Goal: Transaction & Acquisition: Purchase product/service

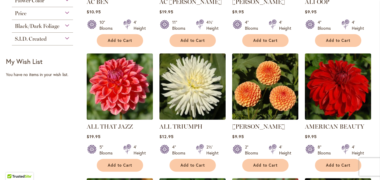
scroll to position [206, 0]
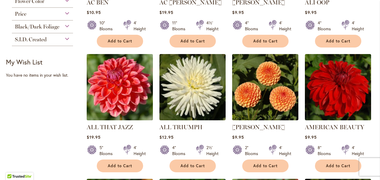
click at [122, 89] on img at bounding box center [119, 86] width 69 height 69
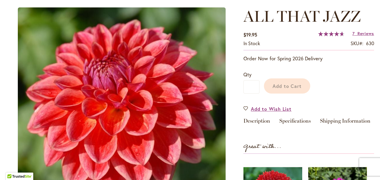
scroll to position [63, 0]
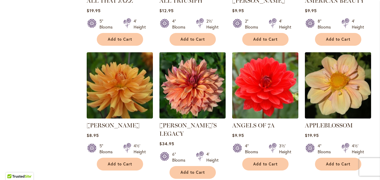
scroll to position [338, 0]
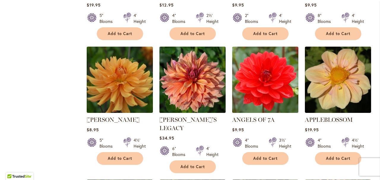
click at [194, 73] on img at bounding box center [192, 79] width 69 height 69
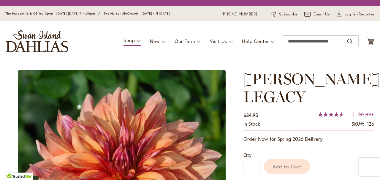
scroll to position [74, 0]
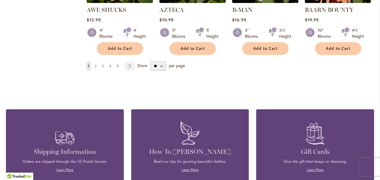
scroll to position [588, 0]
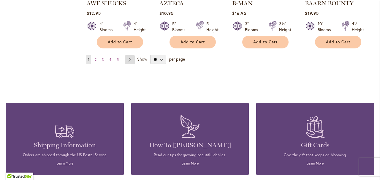
click at [129, 55] on link "Page Next" at bounding box center [130, 59] width 10 height 9
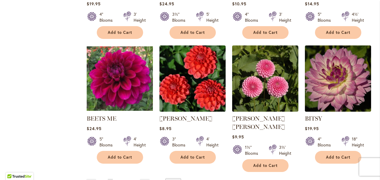
scroll to position [466, 0]
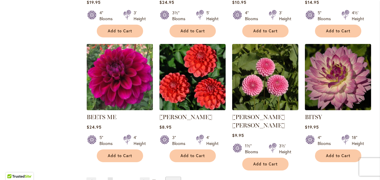
click at [136, 98] on img at bounding box center [119, 76] width 69 height 69
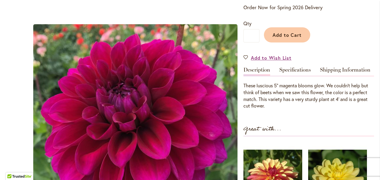
scroll to position [125, 0]
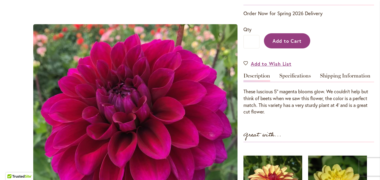
click at [296, 39] on span "Add to Cart" at bounding box center [286, 41] width 29 height 6
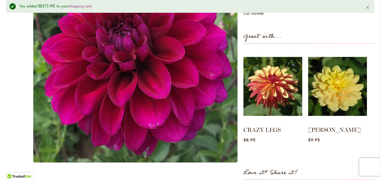
scroll to position [231, 0]
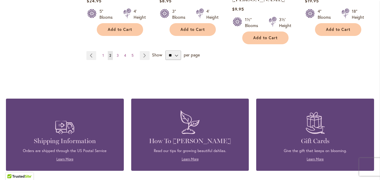
scroll to position [586, 0]
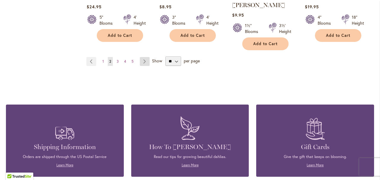
click at [143, 57] on link "Page Next" at bounding box center [145, 61] width 10 height 9
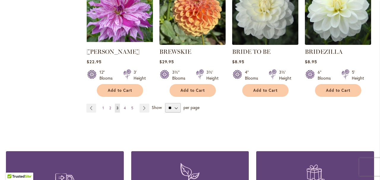
scroll to position [532, 0]
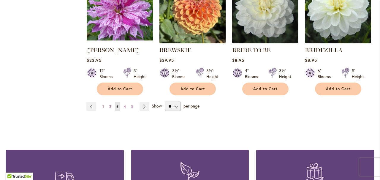
click at [146, 106] on link "Page Next" at bounding box center [144, 106] width 10 height 9
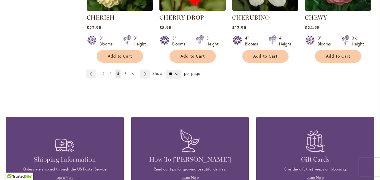
scroll to position [573, 0]
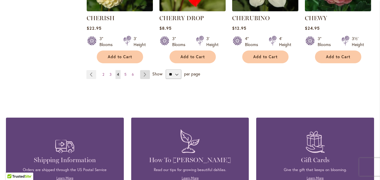
click at [145, 77] on link "Page Next" at bounding box center [145, 74] width 10 height 9
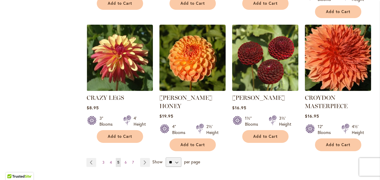
scroll to position [511, 0]
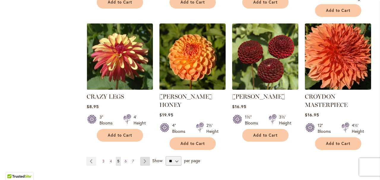
click at [143, 157] on link "Page Next" at bounding box center [145, 161] width 10 height 9
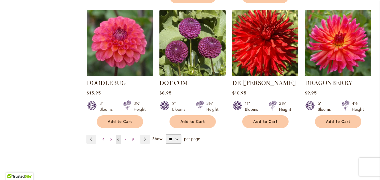
scroll to position [515, 0]
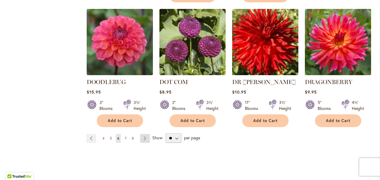
click at [143, 134] on link "Page Next" at bounding box center [145, 138] width 10 height 9
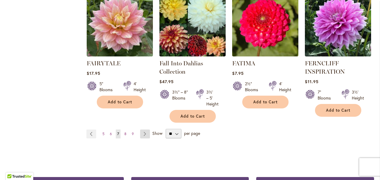
scroll to position [529, 0]
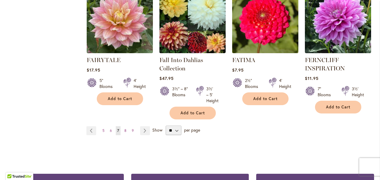
click at [141, 129] on link "Page Next" at bounding box center [145, 130] width 10 height 9
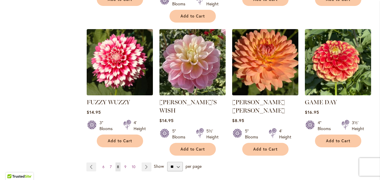
scroll to position [508, 0]
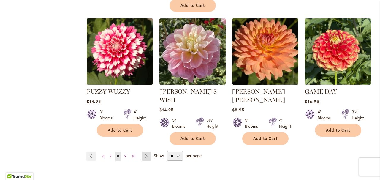
click at [145, 152] on link "Page Next" at bounding box center [147, 156] width 10 height 9
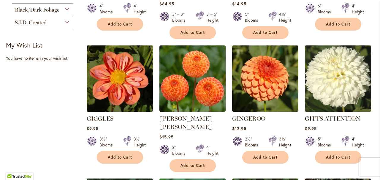
scroll to position [224, 0]
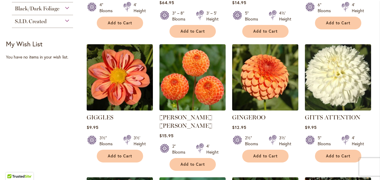
click at [133, 103] on img at bounding box center [119, 76] width 69 height 69
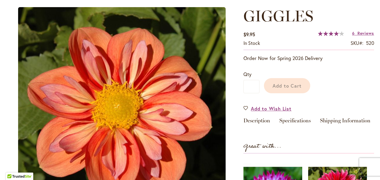
scroll to position [77, 0]
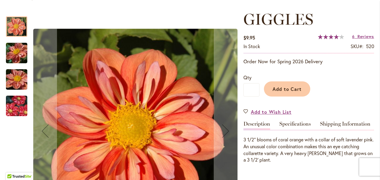
click at [283, 88] on span "Add to Cart" at bounding box center [286, 89] width 29 height 6
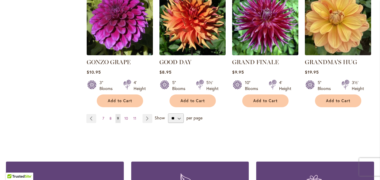
scroll to position [541, 0]
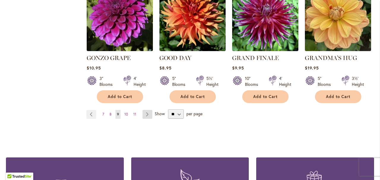
click at [145, 110] on link "Page Next" at bounding box center [147, 114] width 10 height 9
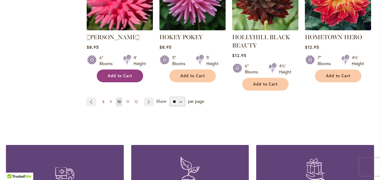
scroll to position [576, 0]
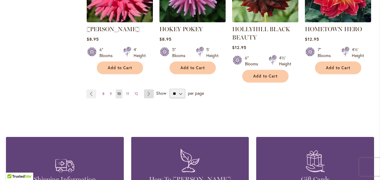
click at [149, 93] on link "Page Next" at bounding box center [149, 93] width 10 height 9
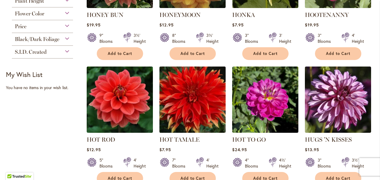
scroll to position [195, 0]
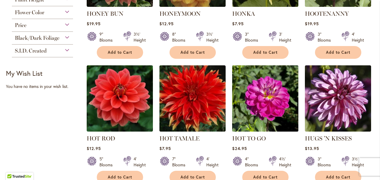
click at [256, 118] on img at bounding box center [264, 98] width 69 height 69
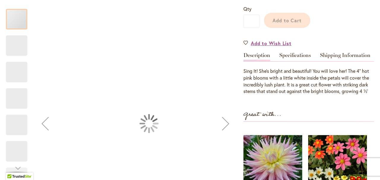
scroll to position [118, 0]
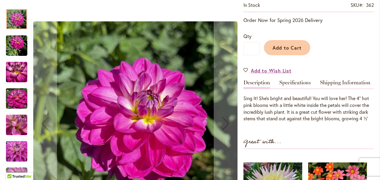
click at [18, 47] on img "HOT TO GO" at bounding box center [16, 45] width 21 height 28
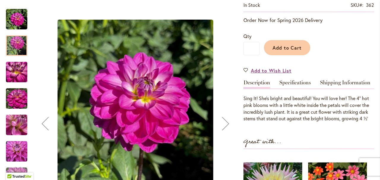
click at [20, 72] on img "HOT TO GO" at bounding box center [16, 72] width 21 height 28
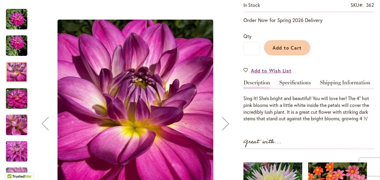
click at [24, 100] on img "HOT TO GO" at bounding box center [16, 98] width 21 height 28
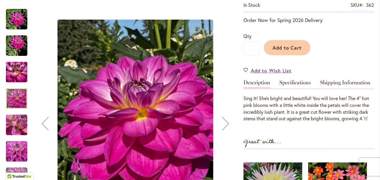
click at [22, 128] on img "HOT TO GO" at bounding box center [16, 125] width 43 height 32
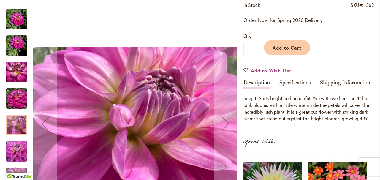
click at [19, 153] on img "HOT TO GO" at bounding box center [16, 151] width 21 height 21
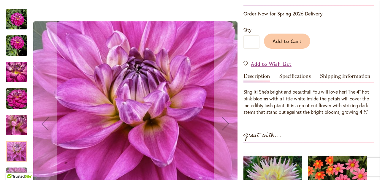
scroll to position [123, 0]
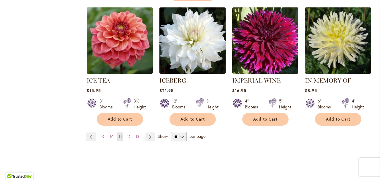
scroll to position [510, 0]
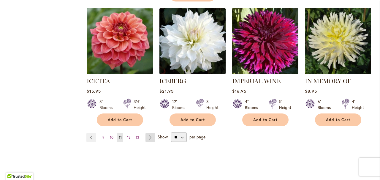
click at [147, 133] on link "Page Next" at bounding box center [150, 137] width 10 height 9
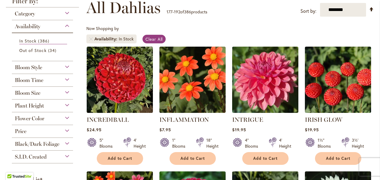
scroll to position [89, 0]
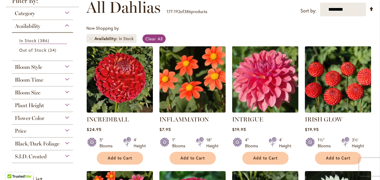
click at [242, 91] on img at bounding box center [264, 79] width 69 height 69
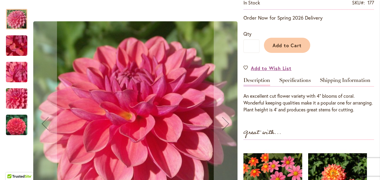
scroll to position [134, 0]
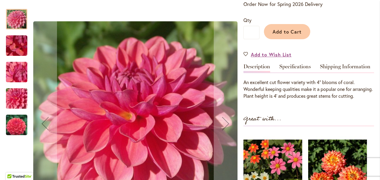
click at [8, 49] on img "INTRIGUE" at bounding box center [16, 46] width 43 height 32
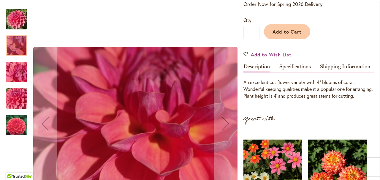
click at [17, 74] on img "INTRIGUE" at bounding box center [16, 72] width 43 height 32
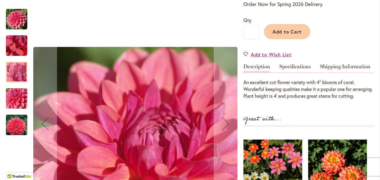
click at [22, 105] on img "INTRIGUE" at bounding box center [16, 98] width 43 height 32
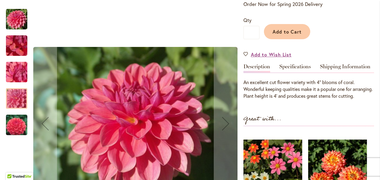
click at [21, 126] on img "INTRIGUE" at bounding box center [16, 125] width 43 height 28
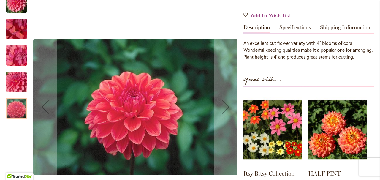
scroll to position [185, 0]
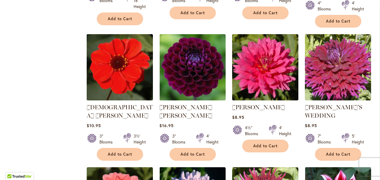
scroll to position [361, 0]
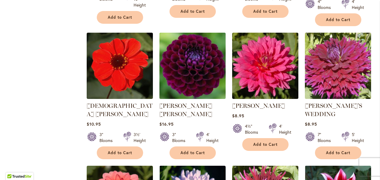
click at [182, 77] on img at bounding box center [192, 65] width 69 height 69
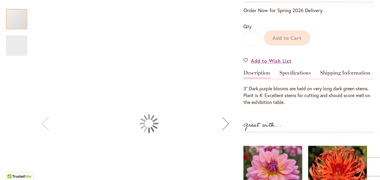
scroll to position [150, 0]
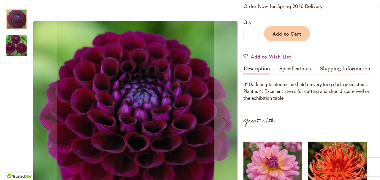
click at [15, 40] on img "JASON MATTHEW" at bounding box center [16, 45] width 43 height 28
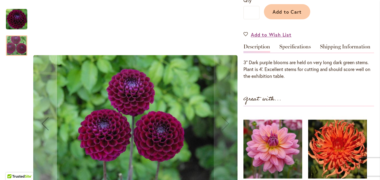
scroll to position [79, 0]
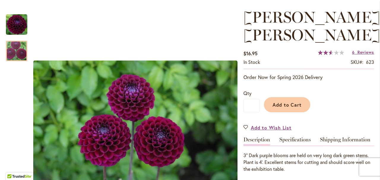
click at [294, 113] on div "Add to Cart" at bounding box center [316, 103] width 115 height 27
click at [289, 104] on span "Add to Cart" at bounding box center [286, 104] width 29 height 6
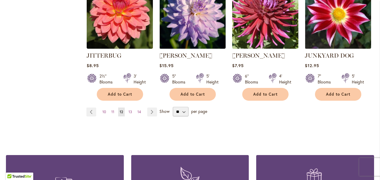
scroll to position [544, 0]
click at [152, 109] on link "Page Next" at bounding box center [152, 111] width 10 height 9
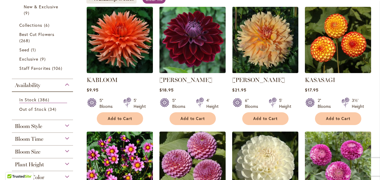
scroll to position [129, 0]
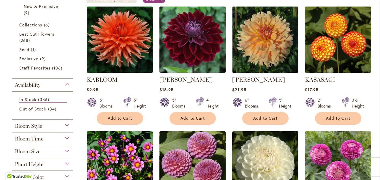
click at [215, 27] on img at bounding box center [192, 39] width 69 height 69
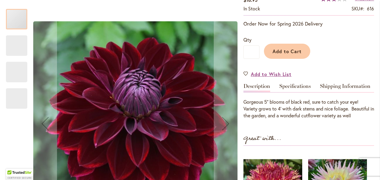
scroll to position [114, 0]
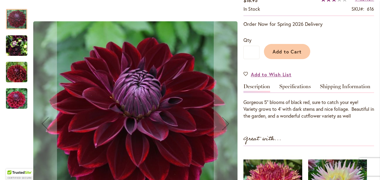
click at [14, 52] on img "KAISHA LEA" at bounding box center [16, 45] width 21 height 28
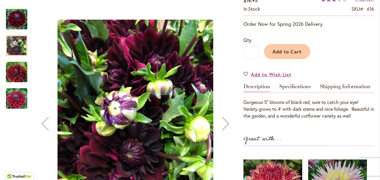
click at [20, 100] on img "KAISHA LEA" at bounding box center [16, 98] width 43 height 28
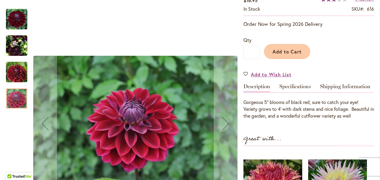
click at [15, 74] on img "KAISHA LEA" at bounding box center [16, 72] width 43 height 28
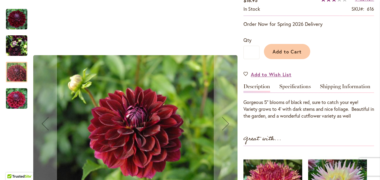
click at [16, 48] on img "KAISHA LEA" at bounding box center [16, 45] width 21 height 28
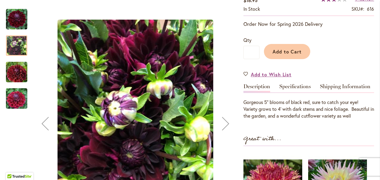
click at [14, 20] on img "KAISHA LEA" at bounding box center [16, 19] width 21 height 21
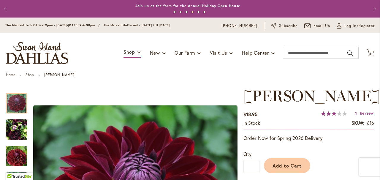
scroll to position [0, 0]
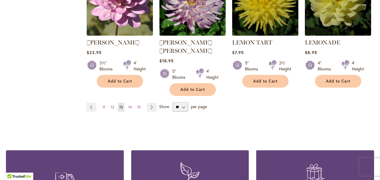
scroll to position [551, 0]
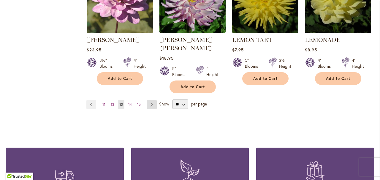
click at [150, 100] on link "Page Next" at bounding box center [152, 104] width 10 height 9
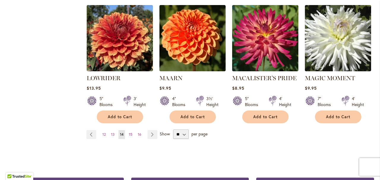
scroll to position [523, 0]
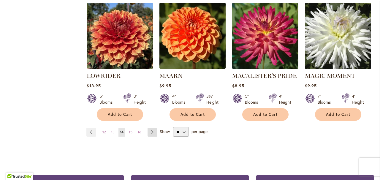
click at [152, 128] on link "Page Next" at bounding box center [152, 132] width 10 height 9
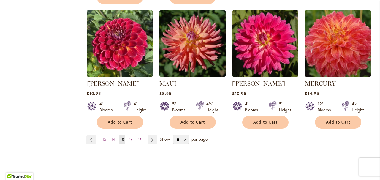
scroll to position [516, 0]
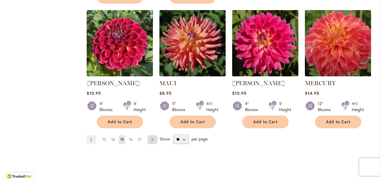
click at [150, 135] on link "Page Next" at bounding box center [152, 139] width 10 height 9
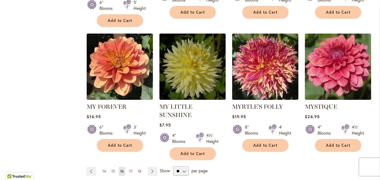
scroll to position [492, 0]
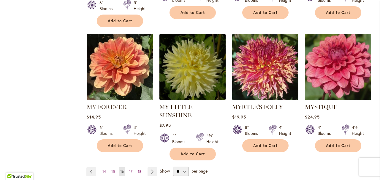
click at [315, 70] on img at bounding box center [337, 66] width 69 height 69
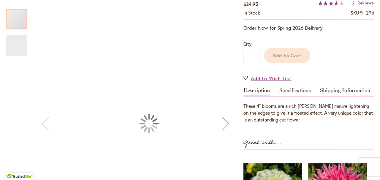
scroll to position [116, 0]
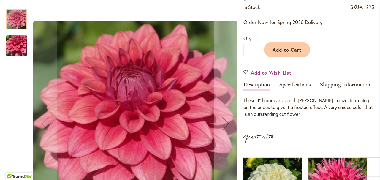
click at [22, 42] on img "MYSTIQUE" at bounding box center [16, 46] width 43 height 32
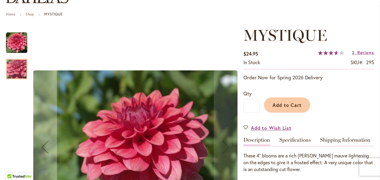
scroll to position [13, 0]
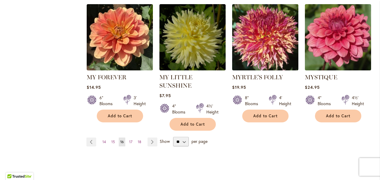
scroll to position [525, 0]
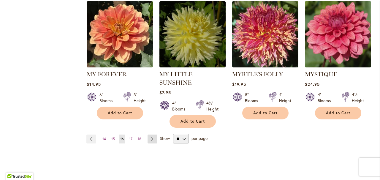
click at [153, 134] on link "Page Next" at bounding box center [152, 138] width 10 height 9
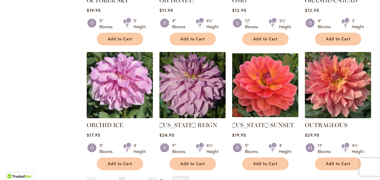
scroll to position [458, 0]
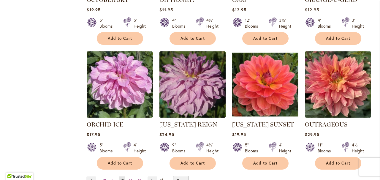
click at [184, 95] on img at bounding box center [192, 84] width 69 height 69
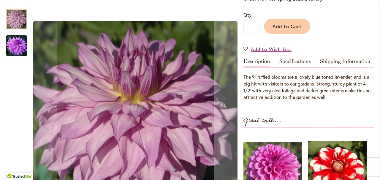
scroll to position [143, 0]
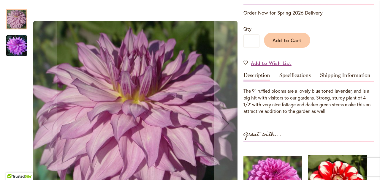
click at [14, 42] on img "OREGON REIGN" at bounding box center [16, 45] width 21 height 21
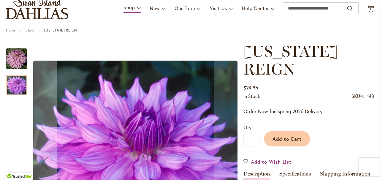
scroll to position [42, 0]
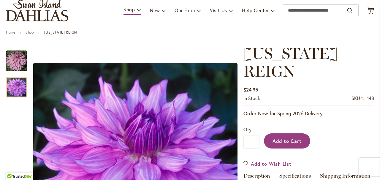
click at [295, 138] on span "Add to Cart" at bounding box center [286, 141] width 29 height 6
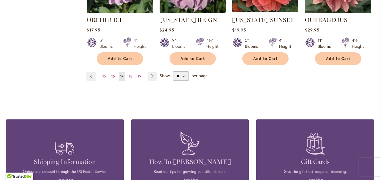
scroll to position [566, 0]
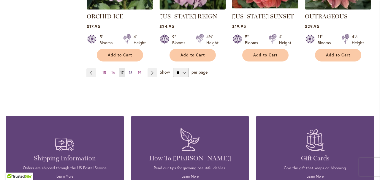
click at [129, 70] on span "18" at bounding box center [131, 72] width 4 height 4
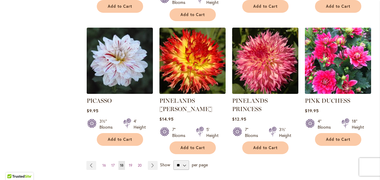
scroll to position [504, 0]
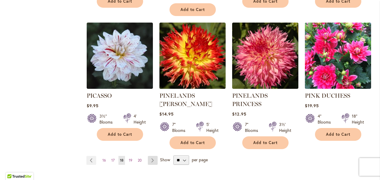
click at [149, 156] on link "Page Next" at bounding box center [153, 160] width 10 height 9
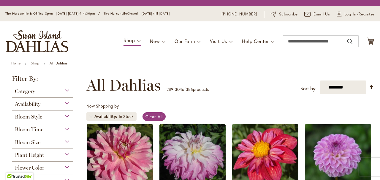
scroll to position [112, 0]
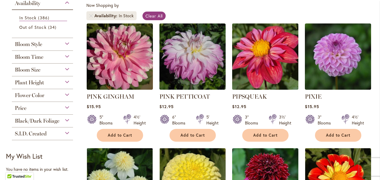
click at [255, 70] on img at bounding box center [264, 56] width 69 height 69
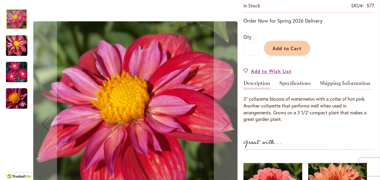
scroll to position [106, 0]
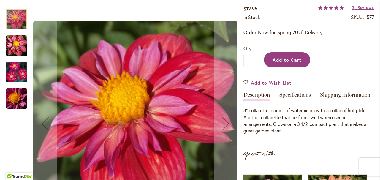
click at [297, 57] on span "Add to Cart" at bounding box center [286, 60] width 29 height 6
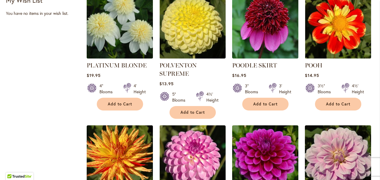
scroll to position [277, 0]
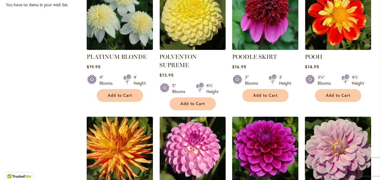
click at [107, 38] on img at bounding box center [119, 16] width 69 height 69
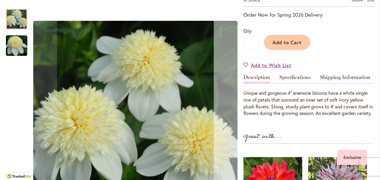
scroll to position [140, 0]
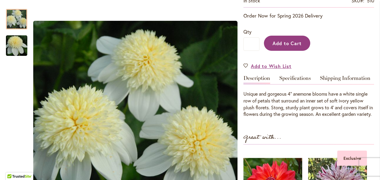
click at [279, 43] on span "Add to Cart" at bounding box center [286, 43] width 29 height 6
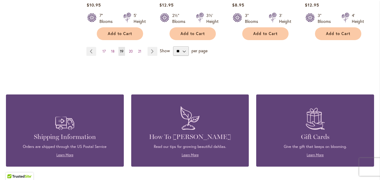
scroll to position [611, 0]
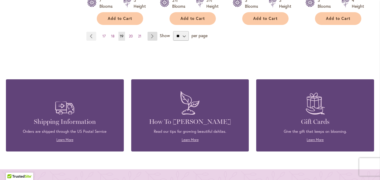
click at [152, 35] on link "Page Next" at bounding box center [152, 36] width 10 height 9
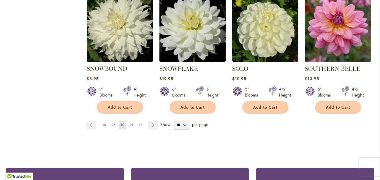
scroll to position [523, 0]
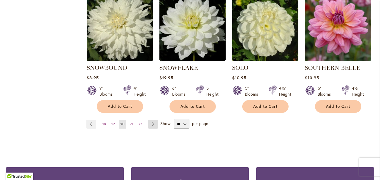
click at [151, 120] on link "Page Next" at bounding box center [153, 124] width 10 height 9
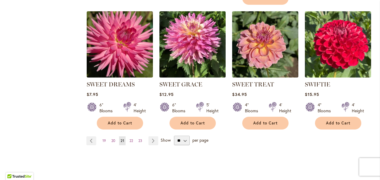
scroll to position [511, 0]
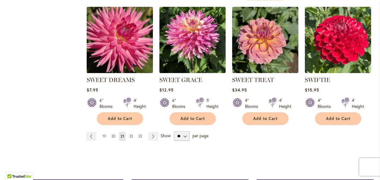
click at [129, 136] on span "22" at bounding box center [131, 136] width 4 height 4
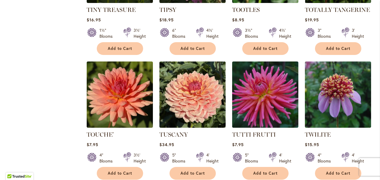
scroll to position [448, 0]
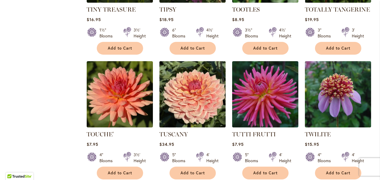
click at [190, 117] on img at bounding box center [192, 93] width 69 height 69
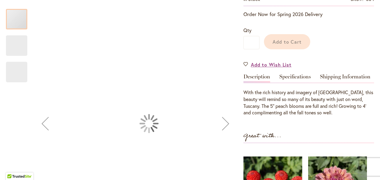
scroll to position [101, 0]
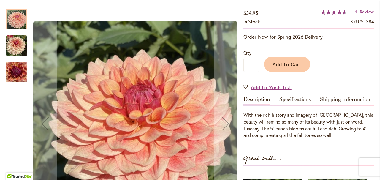
click at [12, 46] on img "TUSCANY" at bounding box center [16, 45] width 21 height 21
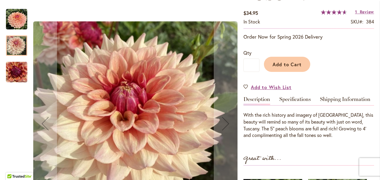
scroll to position [101, 0]
click at [15, 69] on img "TUSCANY" at bounding box center [16, 72] width 21 height 28
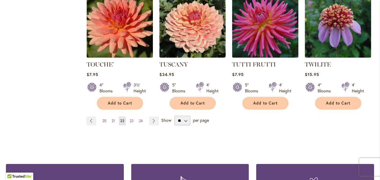
scroll to position [520, 0]
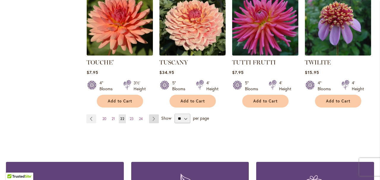
click at [155, 119] on link "Page Next" at bounding box center [154, 118] width 10 height 9
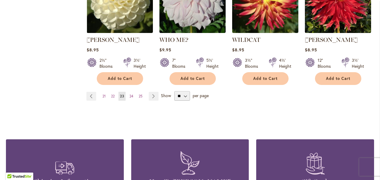
scroll to position [553, 0]
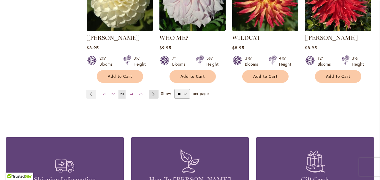
click at [153, 90] on link "Page Next" at bounding box center [154, 94] width 10 height 9
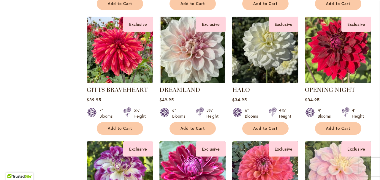
scroll to position [368, 0]
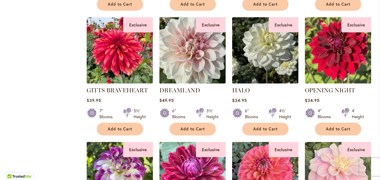
click at [183, 63] on img at bounding box center [192, 49] width 69 height 69
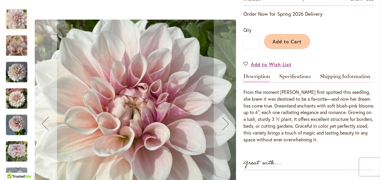
scroll to position [123, 0]
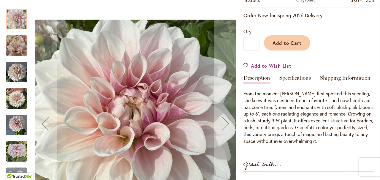
click at [27, 73] on div at bounding box center [121, 123] width 231 height 241
click at [21, 50] on img "DREAMLAND" at bounding box center [16, 46] width 43 height 32
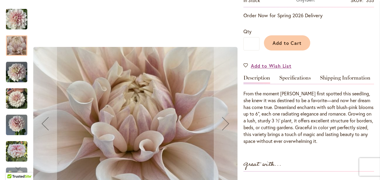
click at [15, 78] on img "DREAMLAND" at bounding box center [16, 71] width 21 height 21
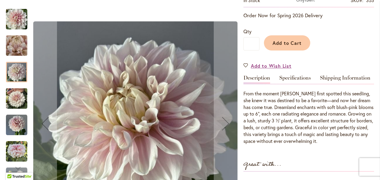
click at [18, 106] on img "DREAMLAND" at bounding box center [16, 98] width 21 height 28
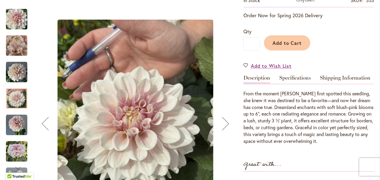
click at [20, 151] on img "DREAMLAND" at bounding box center [16, 151] width 21 height 21
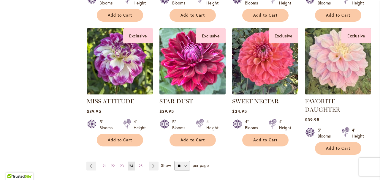
scroll to position [480, 0]
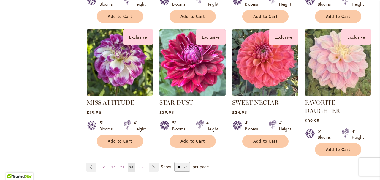
click at [263, 61] on img at bounding box center [264, 62] width 69 height 69
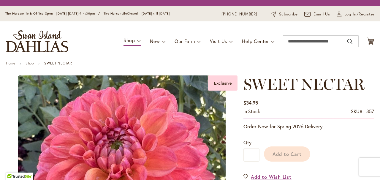
scroll to position [130, 0]
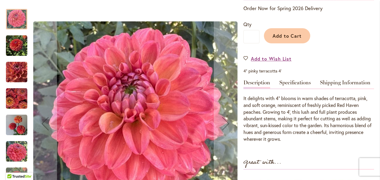
click at [23, 50] on img "SWEET NECTAR" at bounding box center [16, 45] width 21 height 21
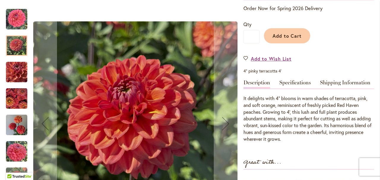
click at [21, 72] on img "SWEET NECTAR" at bounding box center [16, 71] width 21 height 21
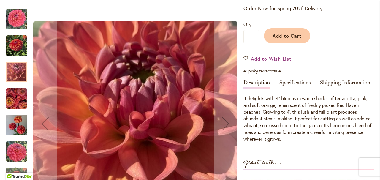
click at [20, 97] on img "SWEET NECTAR" at bounding box center [16, 98] width 21 height 21
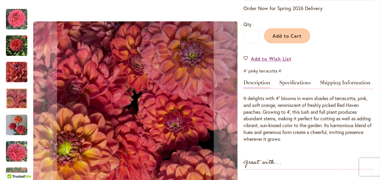
click at [19, 129] on img "SWEET NECTAR" at bounding box center [16, 124] width 21 height 21
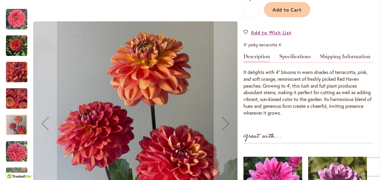
scroll to position [156, 0]
click at [15, 156] on img "SWEET NECTAR" at bounding box center [16, 151] width 21 height 21
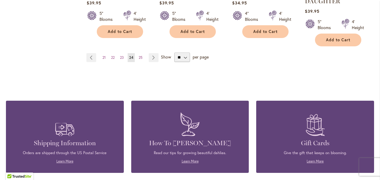
scroll to position [591, 0]
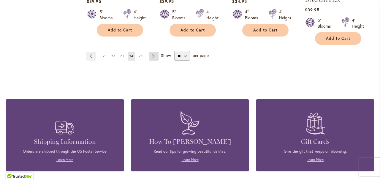
click at [156, 54] on link "Page Next" at bounding box center [154, 56] width 10 height 9
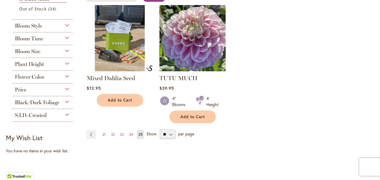
scroll to position [128, 0]
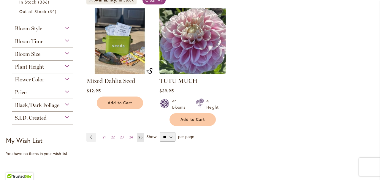
click at [199, 59] on img at bounding box center [192, 40] width 69 height 69
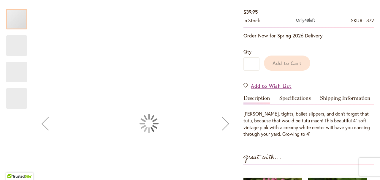
scroll to position [102, 0]
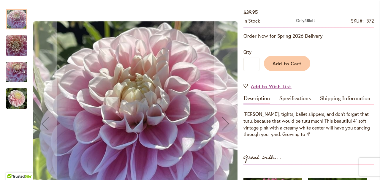
click at [18, 48] on img "TUTU MUCH" at bounding box center [16, 45] width 21 height 28
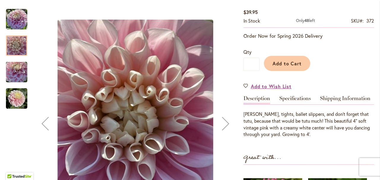
click at [13, 73] on img "TUTU MUCH" at bounding box center [16, 72] width 21 height 28
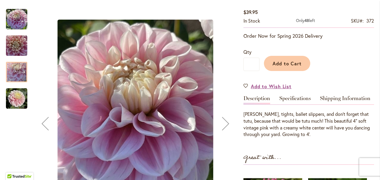
click at [15, 96] on img "TUTU MUCH" at bounding box center [16, 98] width 21 height 21
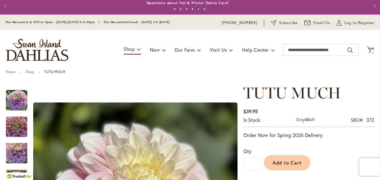
scroll to position [3, 0]
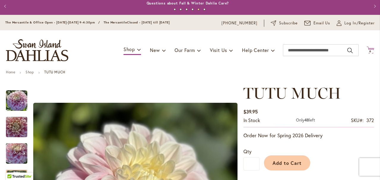
click at [367, 53] on span "6 6 items" at bounding box center [370, 51] width 6 height 3
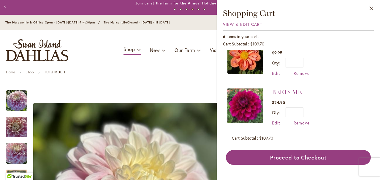
scroll to position [222, 0]
